Goal: Transaction & Acquisition: Subscribe to service/newsletter

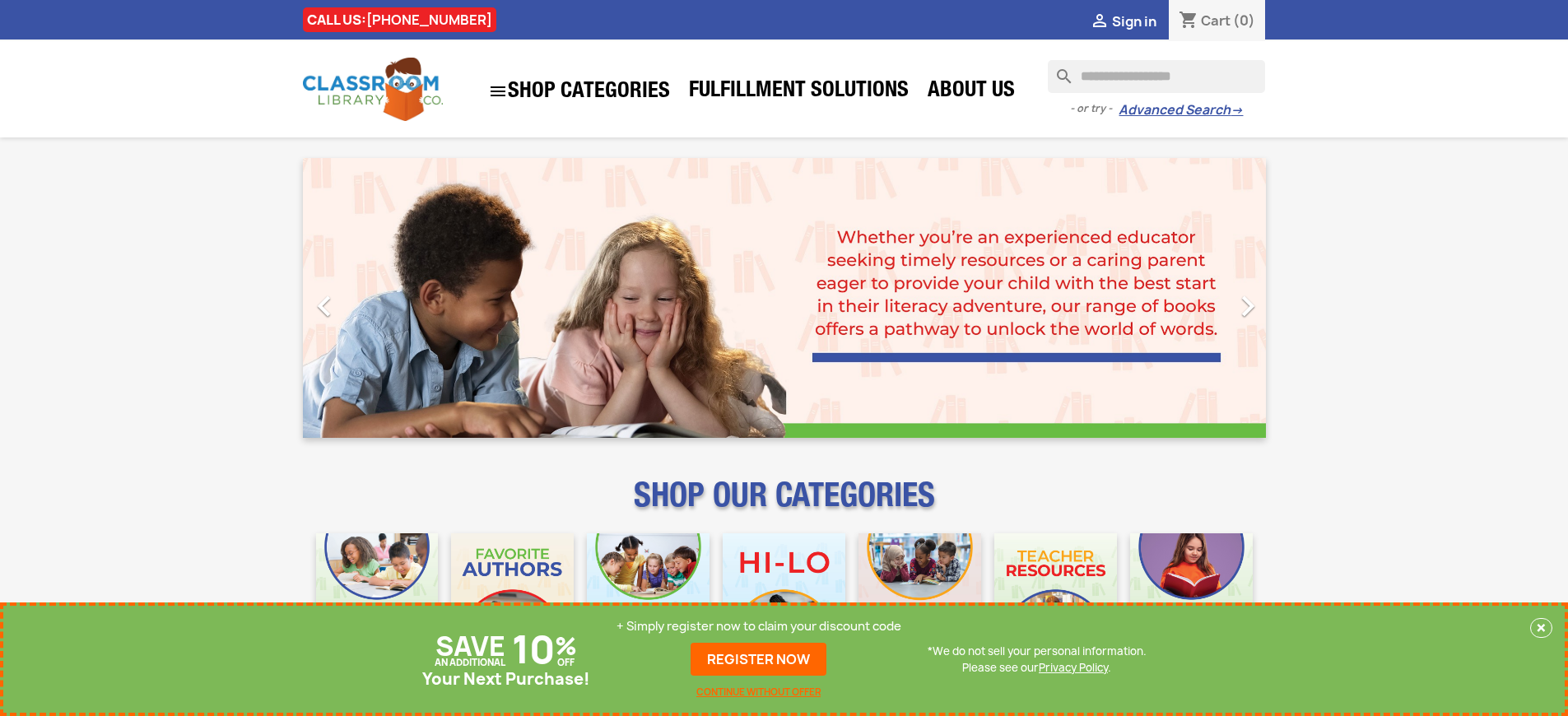
click at [759, 627] on p "+ Simply register now to claim your discount code" at bounding box center [758, 626] width 285 height 16
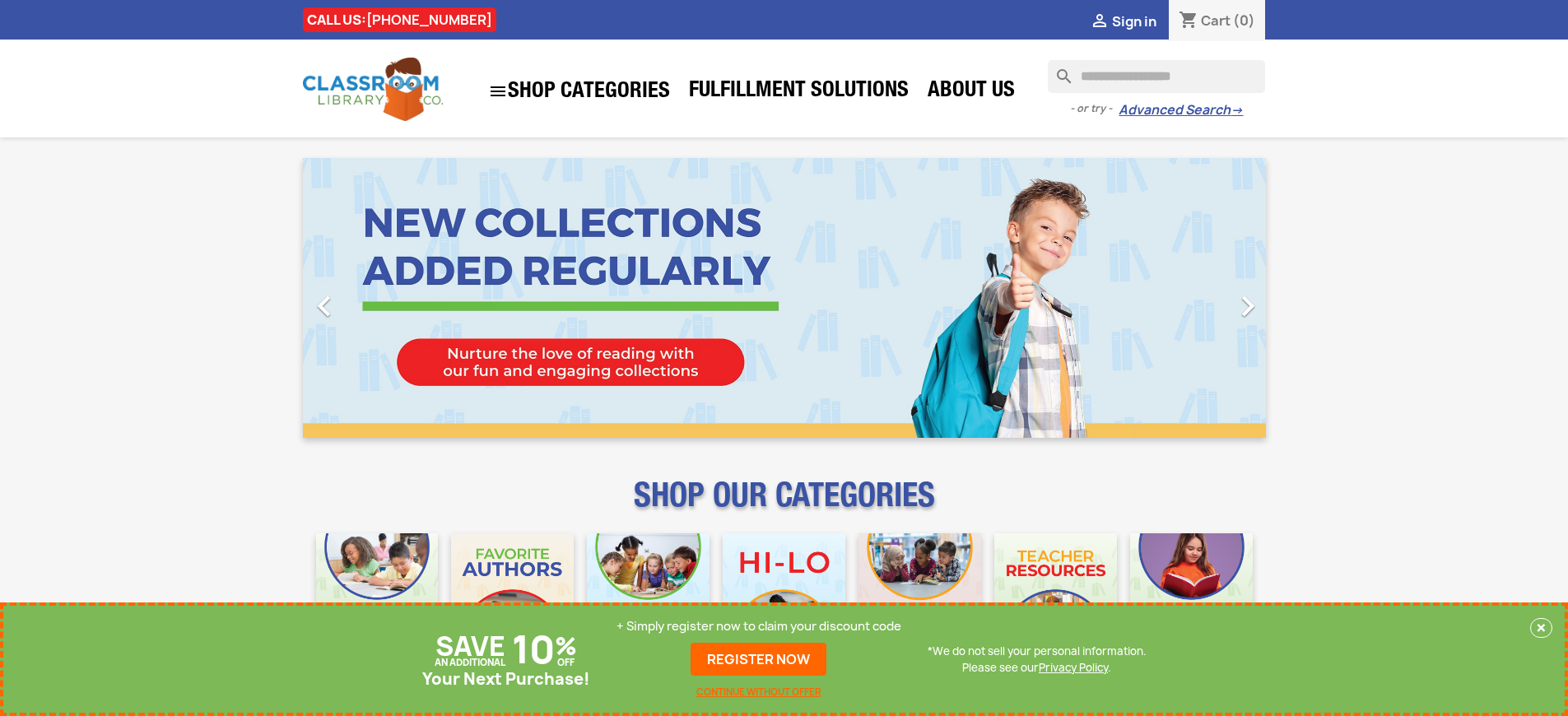
click at [759, 627] on p "+ Simply register now to claim your discount code" at bounding box center [758, 626] width 285 height 16
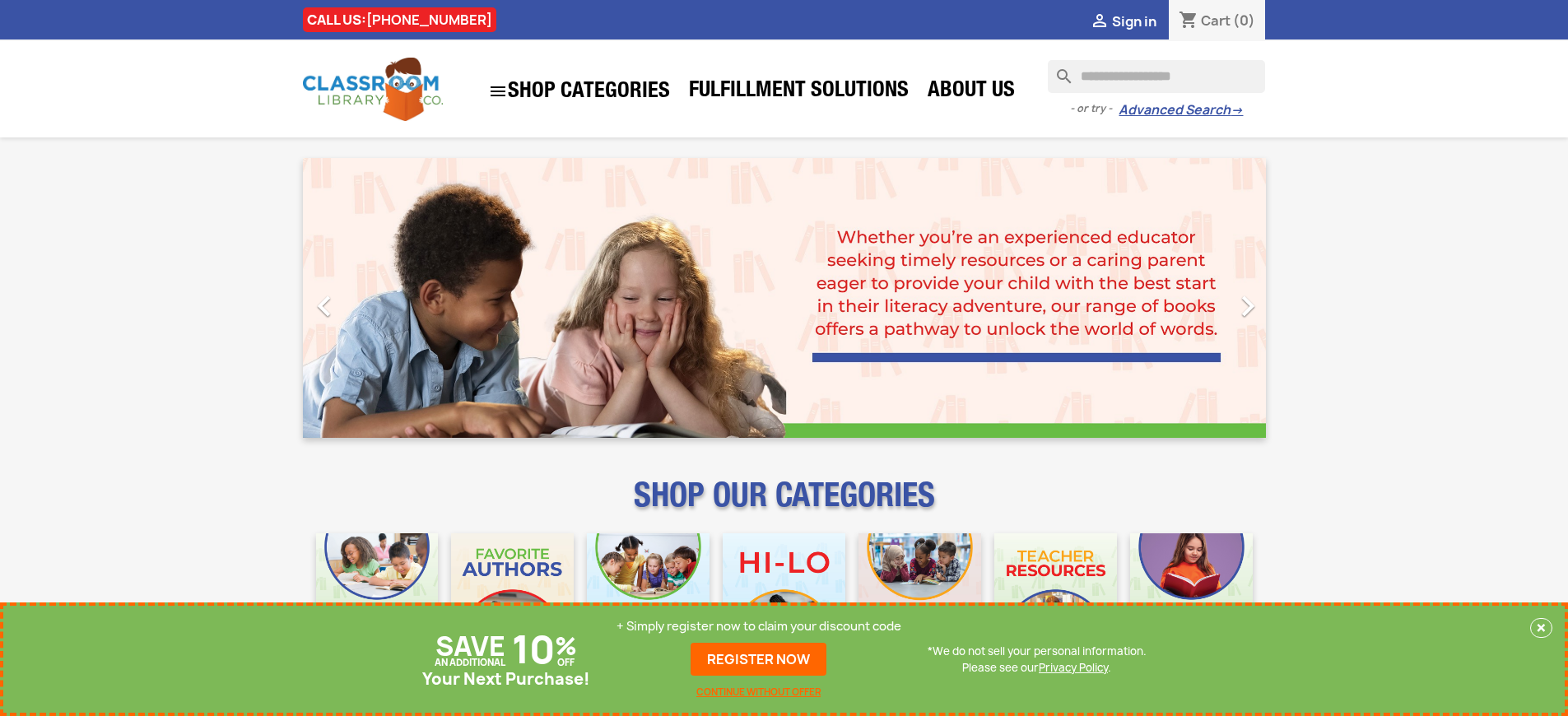
click at [759, 627] on p "+ Simply register now to claim your discount code" at bounding box center [758, 626] width 285 height 16
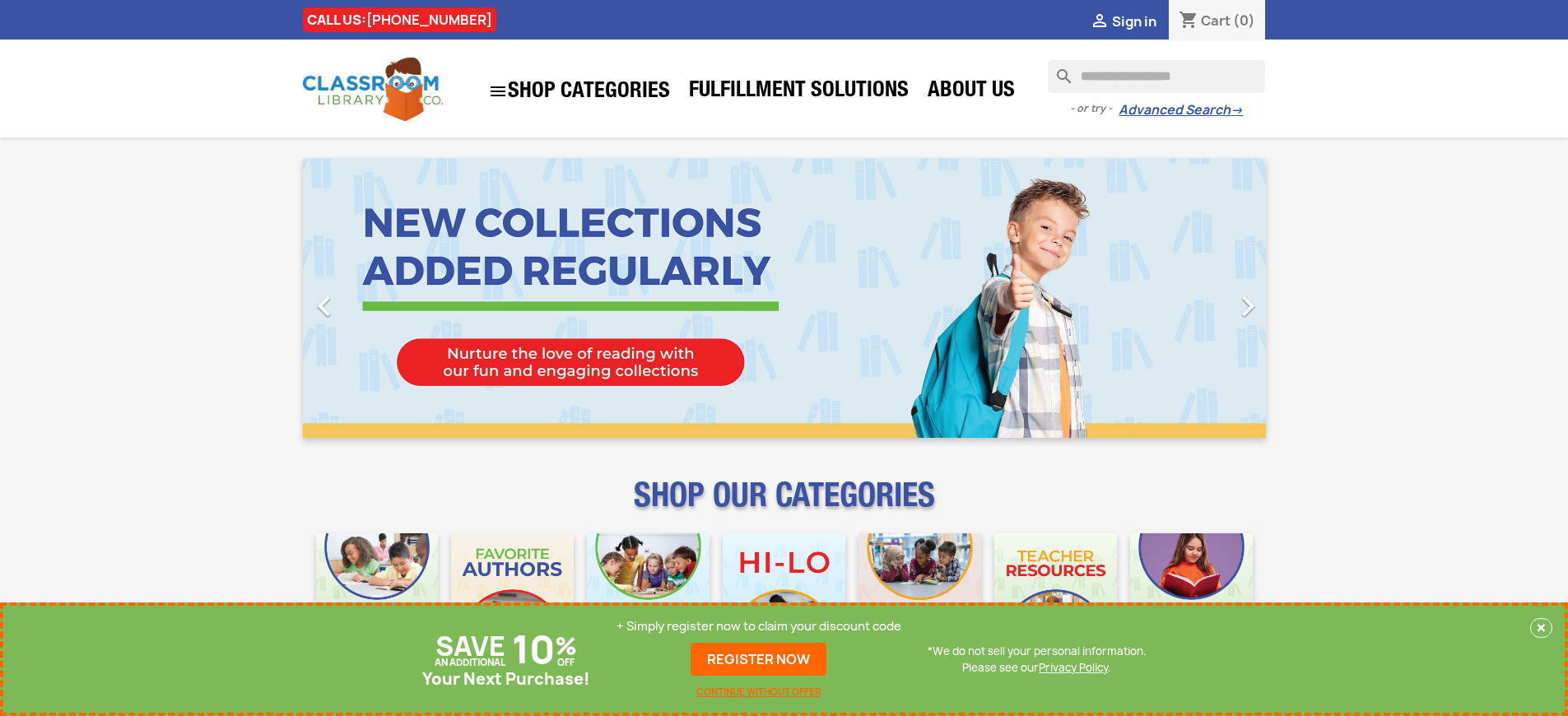
click at [759, 627] on p "+ Simply register now to claim your discount code" at bounding box center [758, 626] width 285 height 16
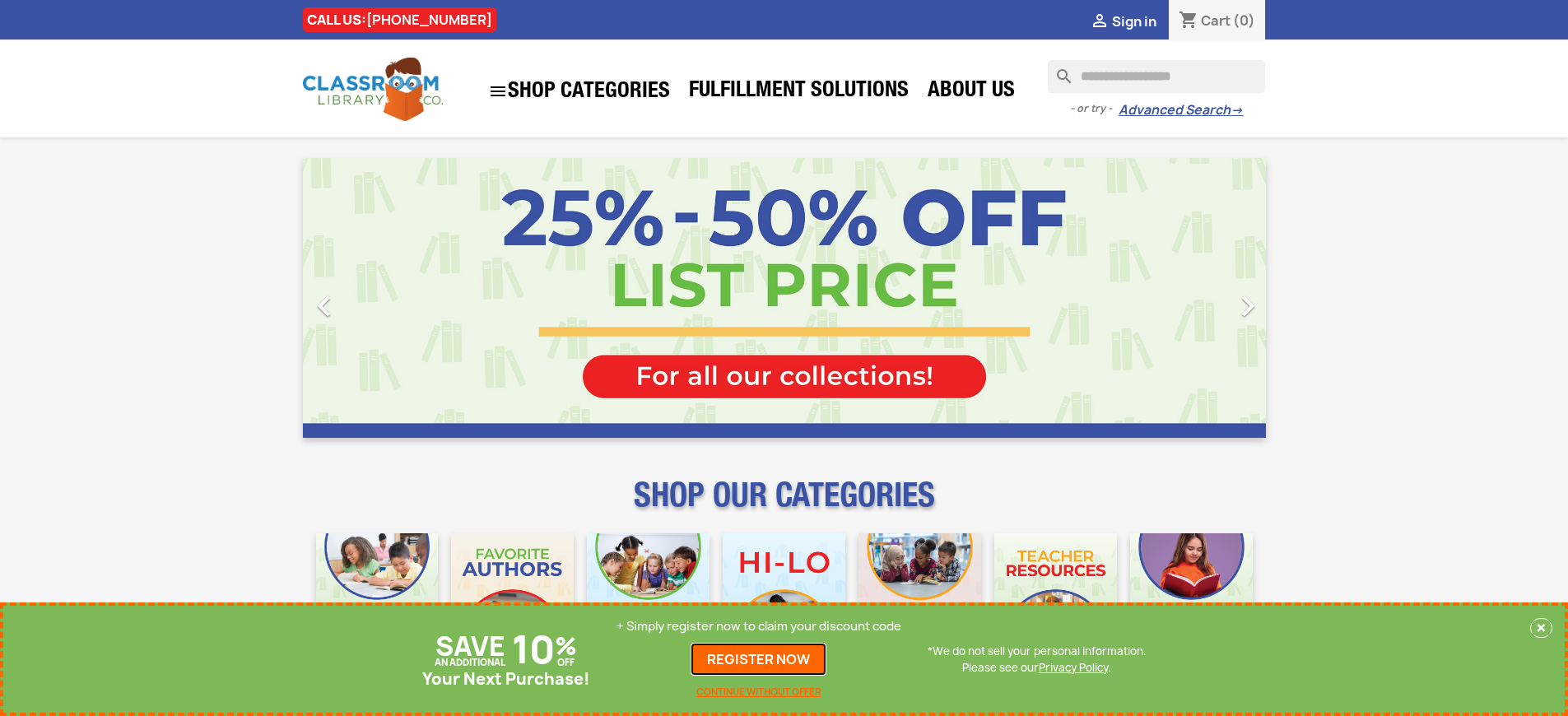
click at [759, 659] on link "REGISTER NOW" at bounding box center [758, 659] width 136 height 33
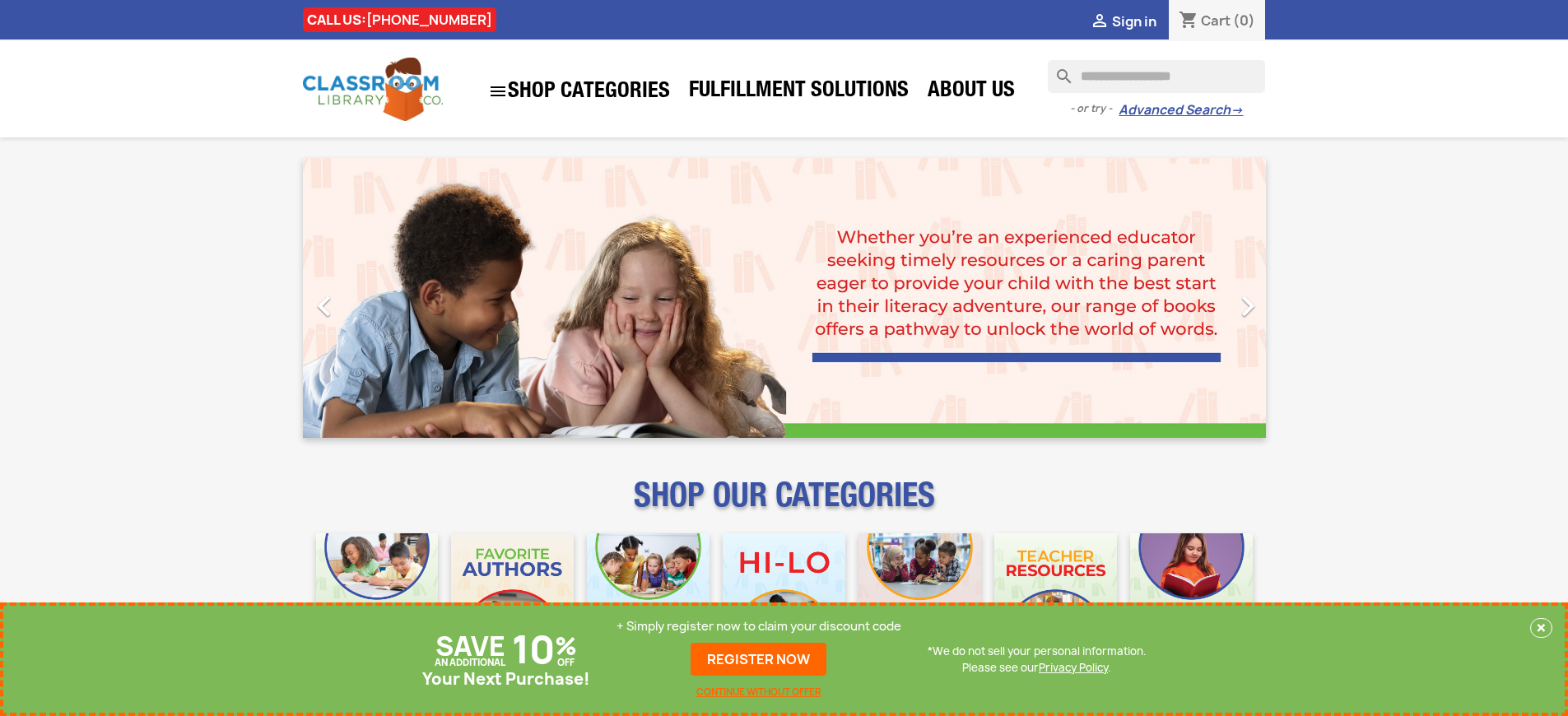
click at [759, 627] on p "+ Simply register now to claim your discount code" at bounding box center [758, 626] width 285 height 16
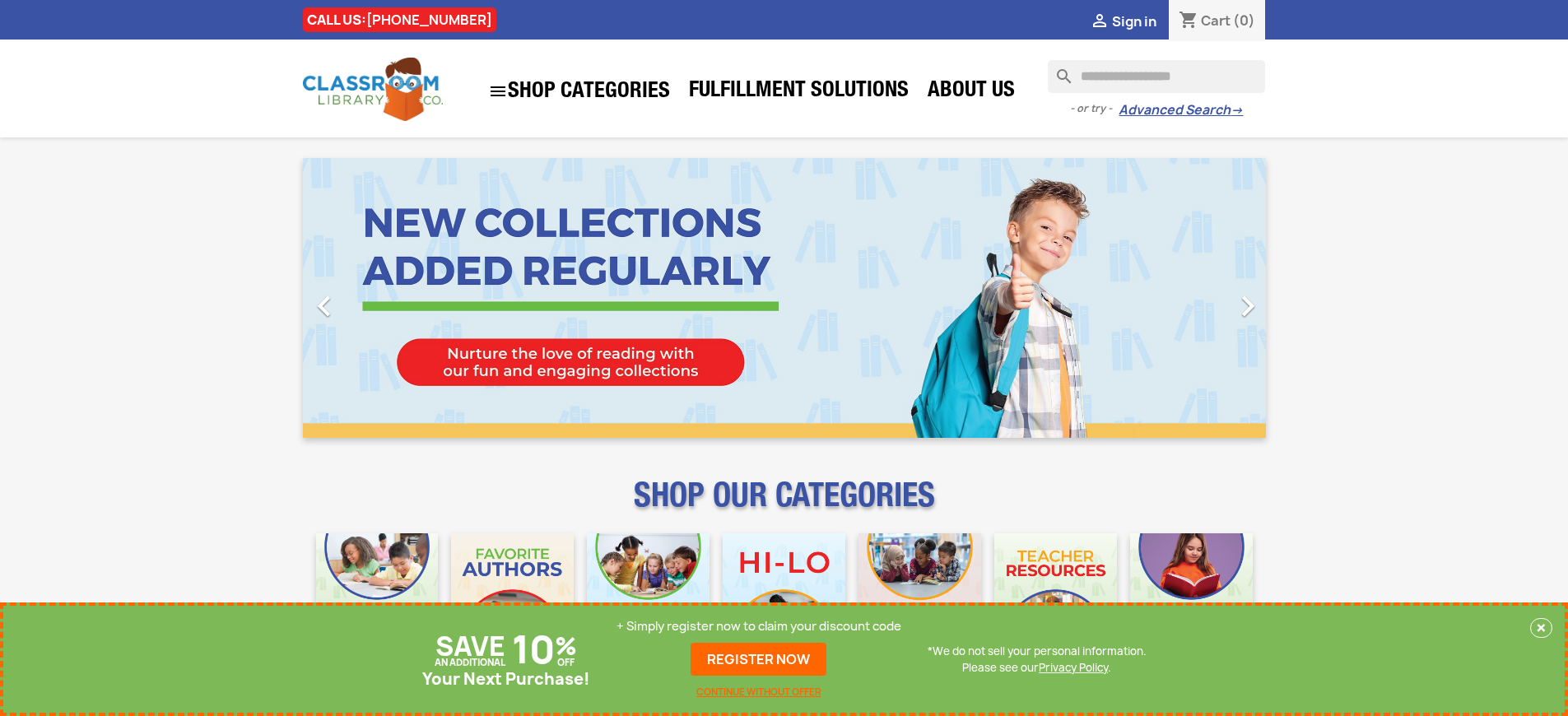
click at [759, 627] on p "+ Simply register now to claim your discount code" at bounding box center [758, 626] width 285 height 16
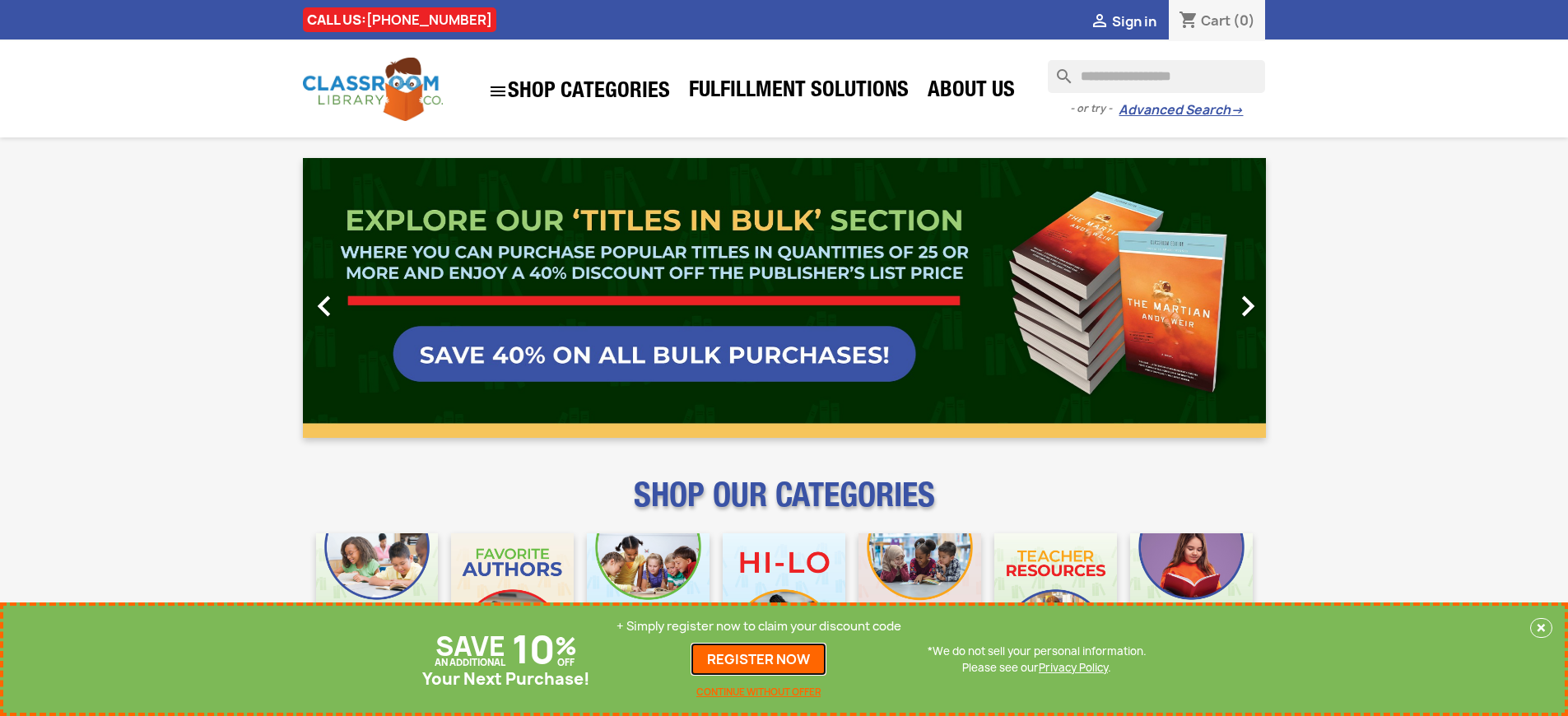
click at [759, 659] on link "REGISTER NOW" at bounding box center [758, 659] width 136 height 33
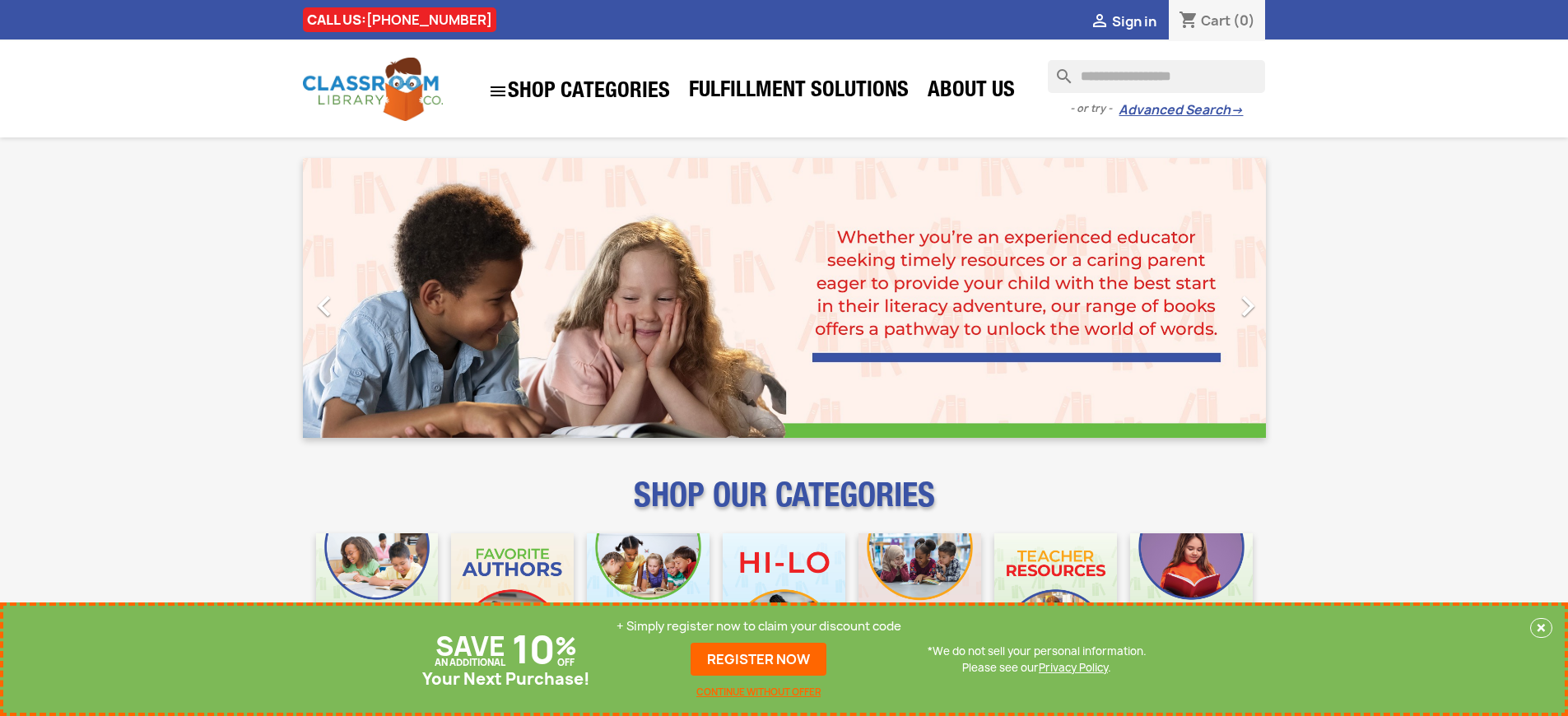
click at [759, 627] on p "+ Simply register now to claim your discount code" at bounding box center [758, 626] width 285 height 16
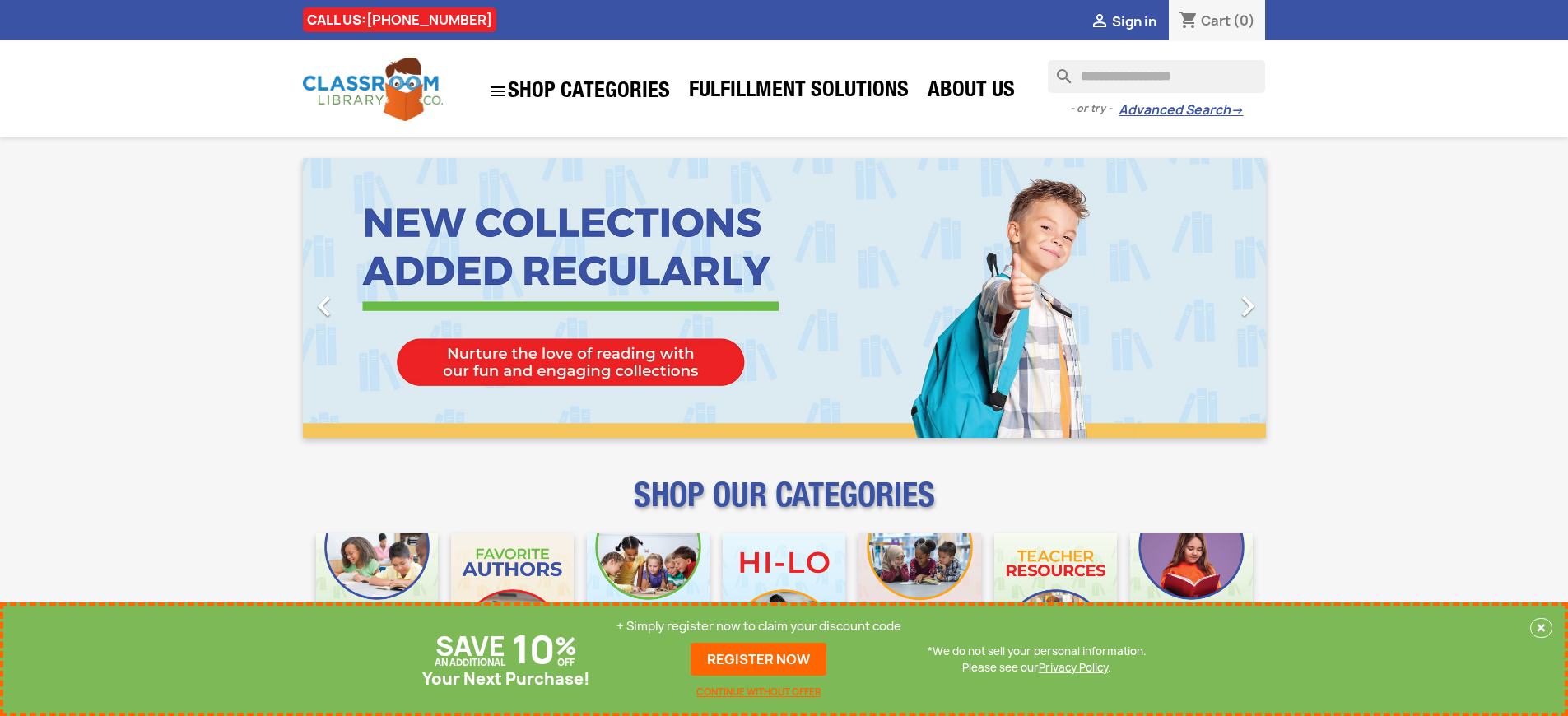
click at [759, 627] on p "+ Simply register now to claim your discount code" at bounding box center [758, 626] width 285 height 16
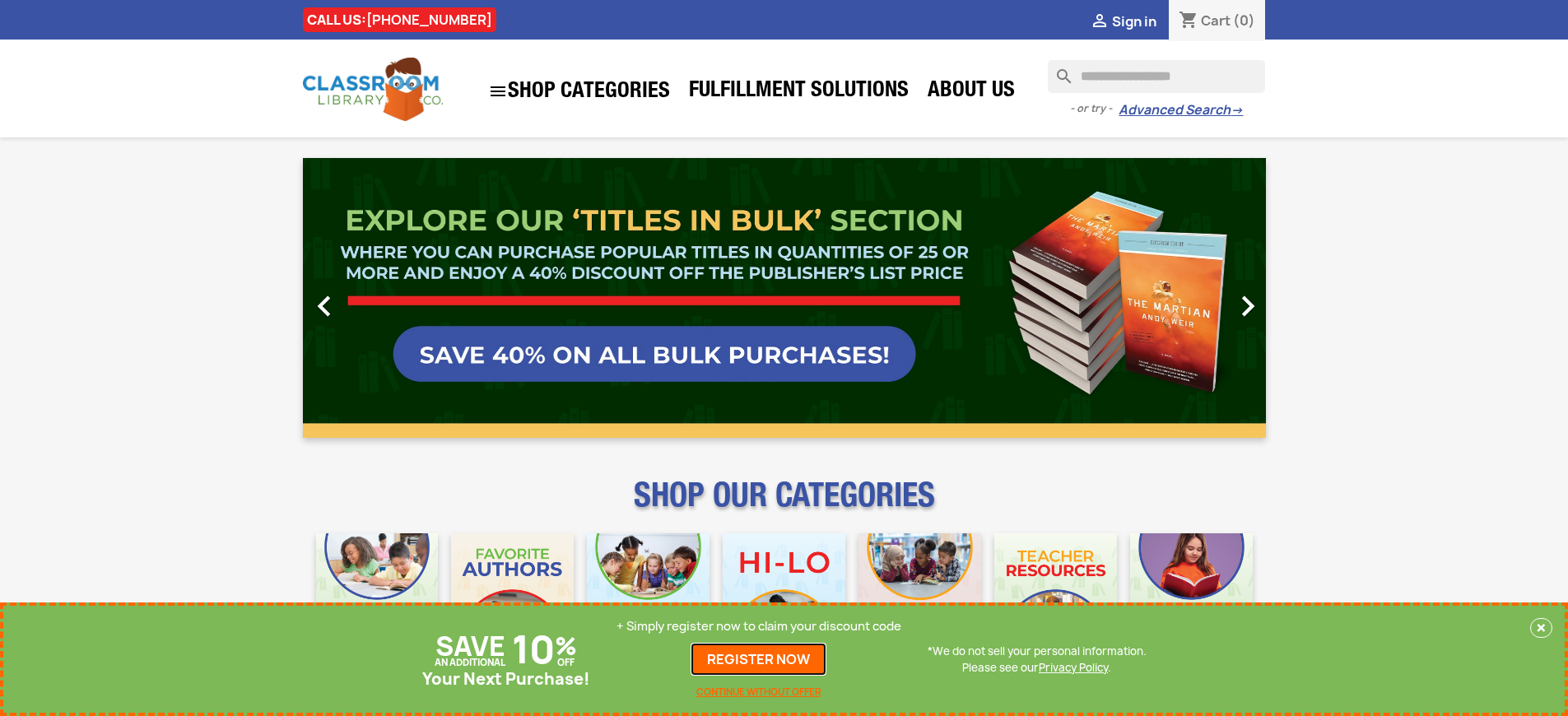
click at [759, 659] on link "REGISTER NOW" at bounding box center [758, 659] width 136 height 33
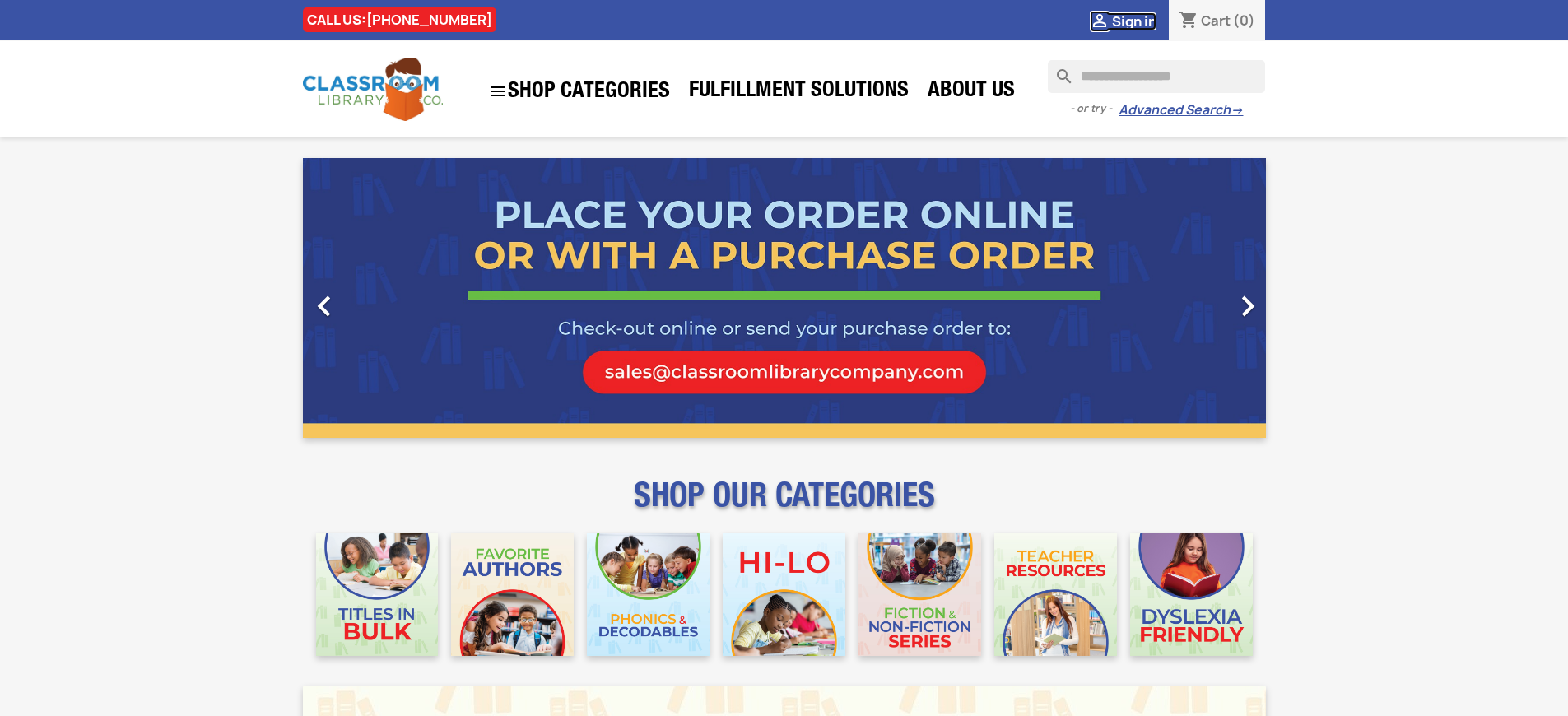
click at [1133, 21] on span "Sign in" at bounding box center [1134, 21] width 45 height 18
